Goal: Navigation & Orientation: Find specific page/section

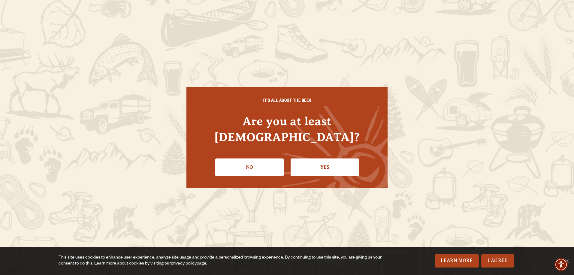
click at [332, 159] on link "Yes" at bounding box center [324, 167] width 68 height 17
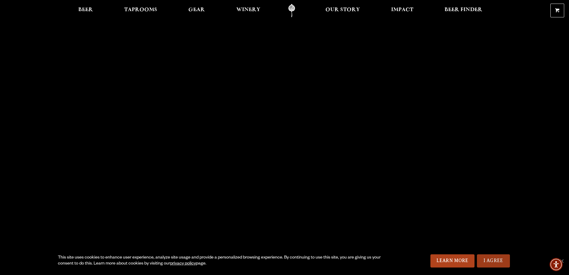
click at [489, 260] on link "I Agree" at bounding box center [493, 261] width 33 height 13
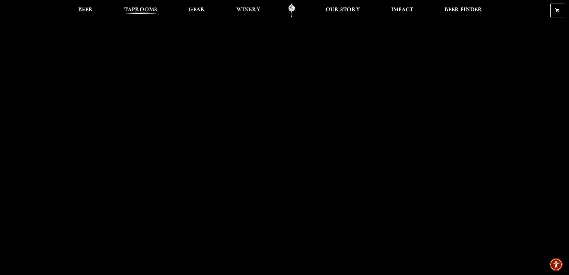
click at [136, 8] on span "Taprooms" at bounding box center [140, 9] width 33 height 5
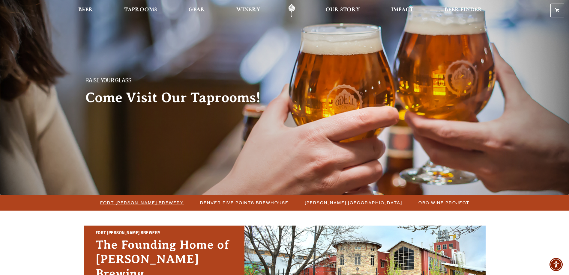
click at [154, 203] on span "Fort [PERSON_NAME] Brewery" at bounding box center [142, 203] width 84 height 9
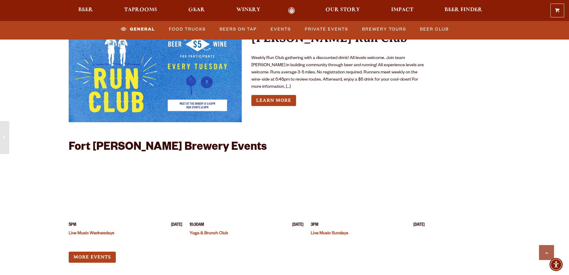
scroll to position [2340, 0]
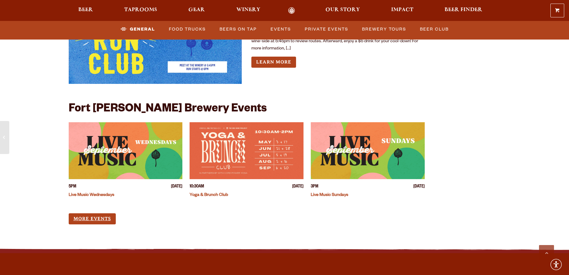
click at [100, 214] on link "More Events" at bounding box center [92, 219] width 47 height 11
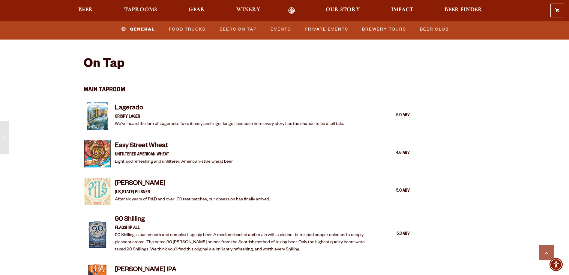
scroll to position [510, 0]
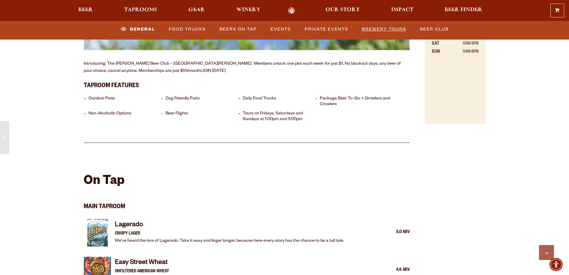
click at [383, 29] on link "Brewery Tours" at bounding box center [384, 29] width 49 height 14
